Goal: Task Accomplishment & Management: Complete application form

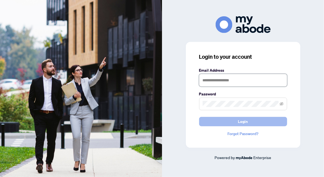
type input "**********"
click at [243, 122] on span "Login" at bounding box center [244, 121] width 10 height 9
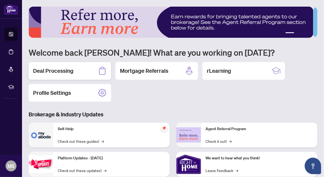
click at [48, 71] on h2 "Deal Processing" at bounding box center [53, 71] width 40 height 8
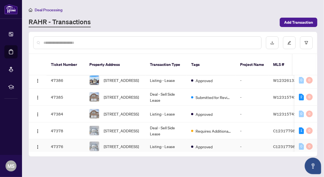
scroll to position [28, 0]
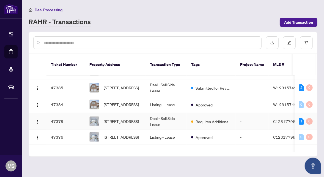
click at [156, 114] on td "Deal - Sell Side Lease" at bounding box center [166, 121] width 41 height 17
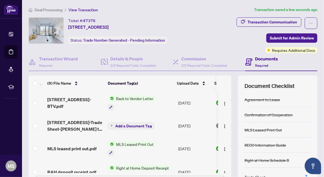
click at [128, 98] on span "Back to Vendor Letter" at bounding box center [135, 98] width 42 height 6
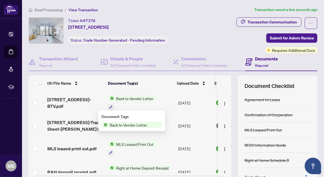
click at [124, 125] on span "Back to Vendor Letter" at bounding box center [129, 125] width 42 height 6
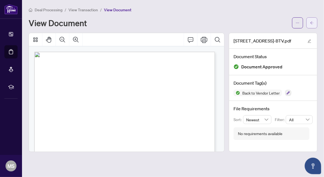
click at [311, 25] on span "button" at bounding box center [312, 22] width 4 height 9
click at [312, 25] on span "button" at bounding box center [312, 22] width 4 height 9
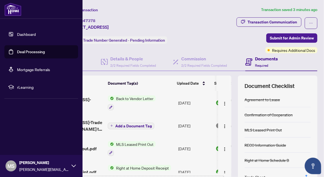
click at [28, 52] on link "Deal Processing" at bounding box center [31, 51] width 28 height 5
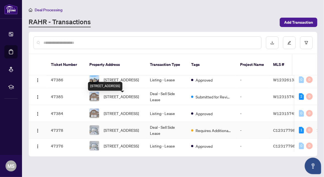
scroll to position [28, 0]
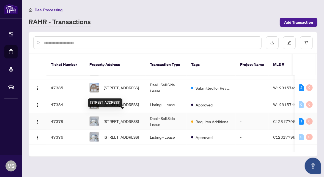
click at [128, 118] on span "[STREET_ADDRESS]" at bounding box center [121, 121] width 35 height 6
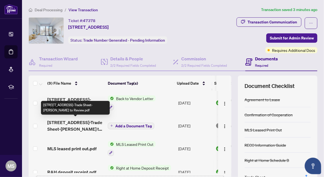
click at [79, 123] on span "[STREET_ADDRESS]-Trade Sheet-[PERSON_NAME] to Review.pdf" at bounding box center [75, 125] width 56 height 13
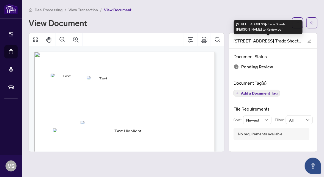
click at [296, 26] on div "[STREET_ADDRESS]-Trade Sheet-[PERSON_NAME] to Review.pdf" at bounding box center [268, 27] width 69 height 14
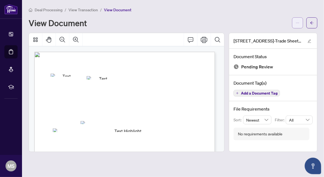
click at [297, 24] on icon "ellipsis" at bounding box center [298, 23] width 4 height 4
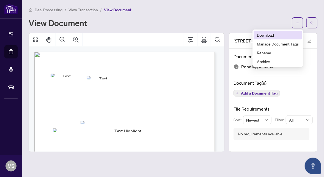
click at [263, 36] on span "Download" at bounding box center [278, 35] width 42 height 6
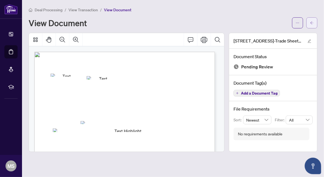
click at [313, 23] on icon "arrow-left" at bounding box center [312, 23] width 4 height 4
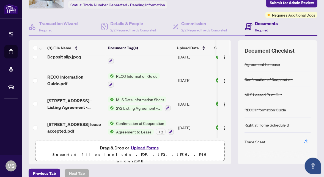
scroll to position [61, 0]
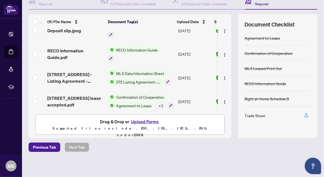
click at [147, 120] on button "Upload Forms" at bounding box center [144, 121] width 31 height 7
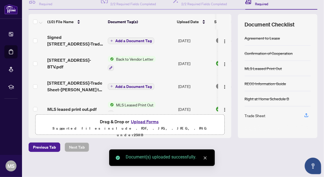
scroll to position [0, 0]
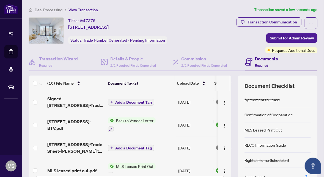
click at [120, 103] on span "Add a Document Tag" at bounding box center [133, 102] width 37 height 4
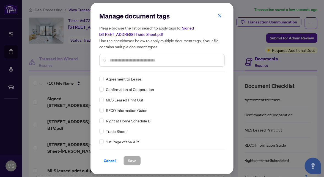
click at [135, 61] on input "text" at bounding box center [165, 60] width 111 height 6
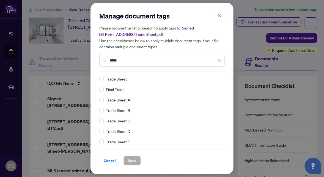
type input "*****"
click at [131, 161] on span "Save" at bounding box center [132, 160] width 9 height 9
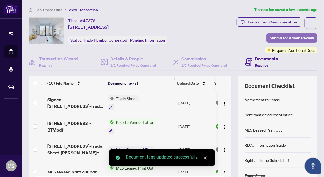
click at [285, 39] on span "Submit for Admin Review" at bounding box center [292, 38] width 44 height 9
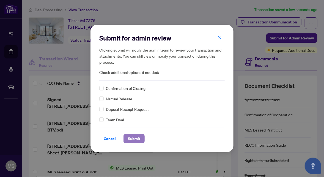
click at [131, 137] on span "Submit" at bounding box center [134, 138] width 12 height 9
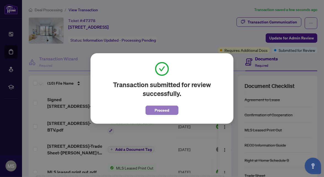
click at [159, 111] on span "Proceed" at bounding box center [162, 110] width 15 height 9
